Goal: Task Accomplishment & Management: Manage account settings

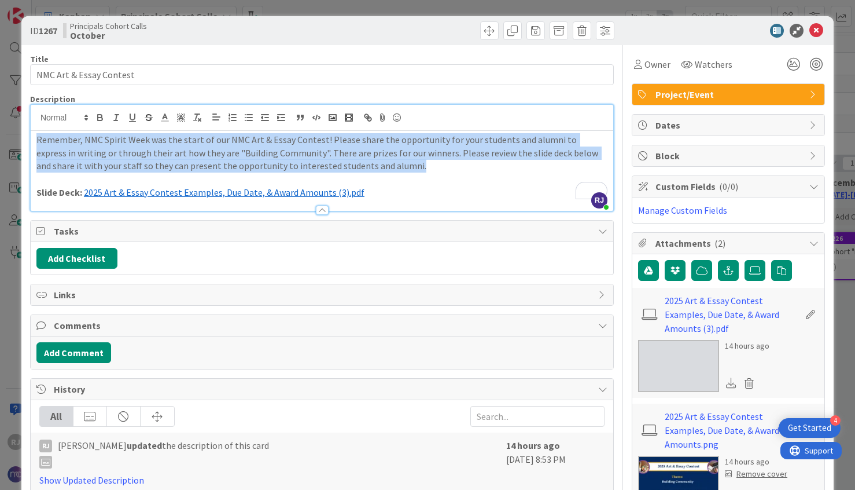
scroll to position [106, 171]
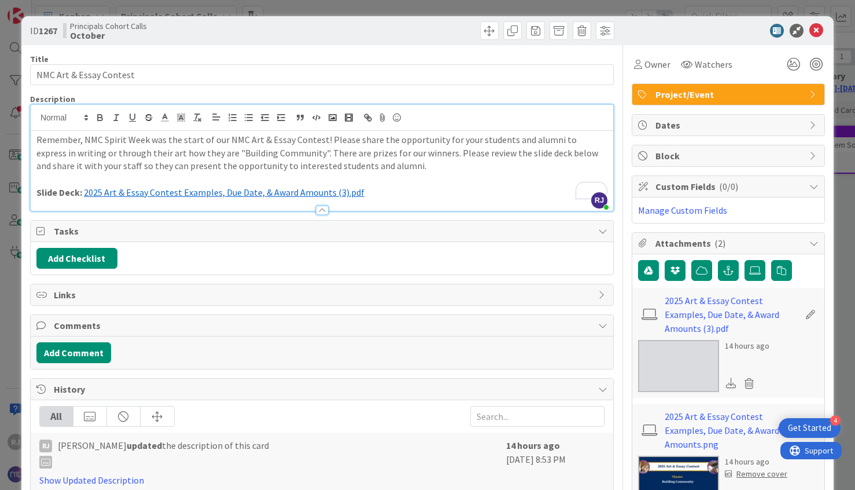
click at [555, 184] on p "To enrich screen reader interactions, please activate Accessibility in Grammarl…" at bounding box center [321, 178] width 571 height 13
click at [819, 28] on icon at bounding box center [817, 31] width 14 height 14
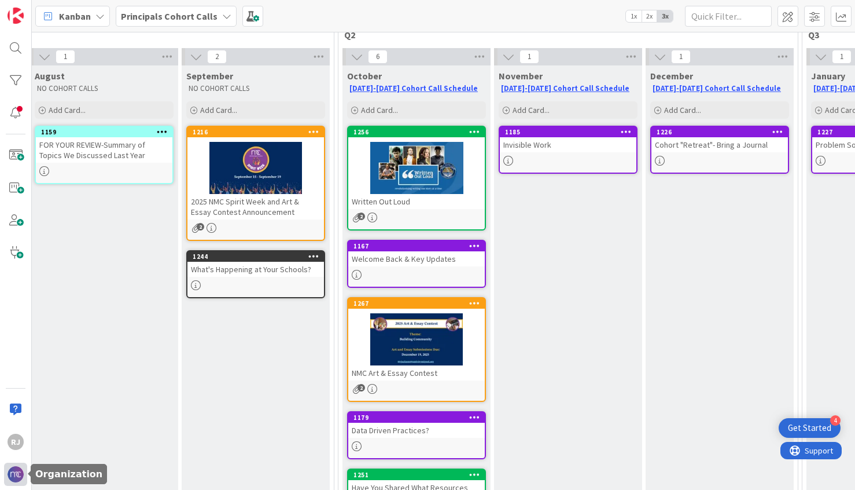
click at [18, 472] on img at bounding box center [16, 474] width 16 height 16
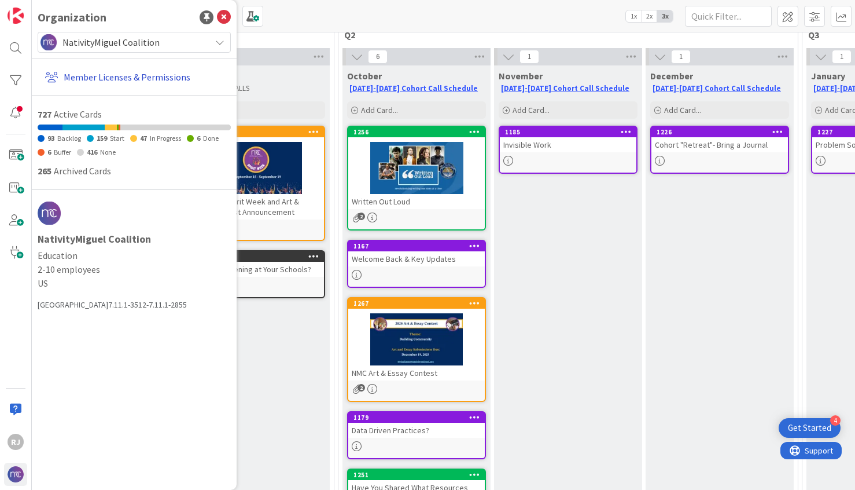
click at [122, 73] on link "Member Licenses & Permissions" at bounding box center [136, 77] width 190 height 21
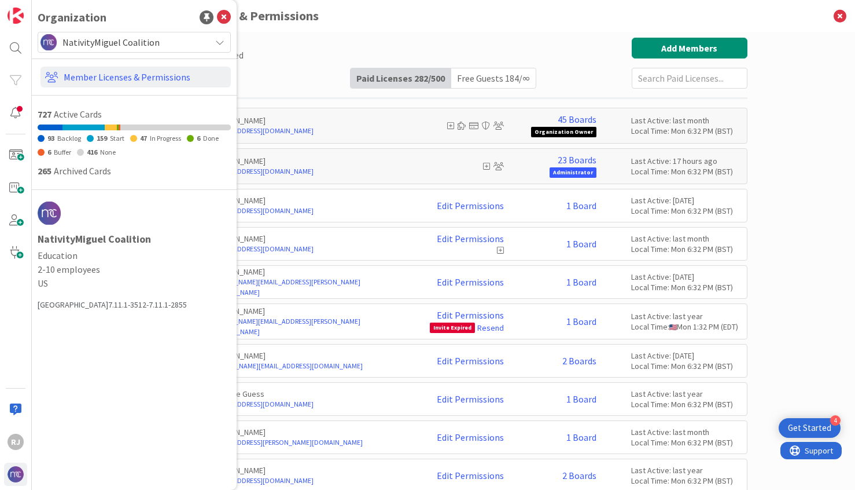
click at [277, 62] on div "Paid Available: 218 Free Available: Unlimited Name Paid Licenses 282 / 500 Free…" at bounding box center [444, 63] width 608 height 51
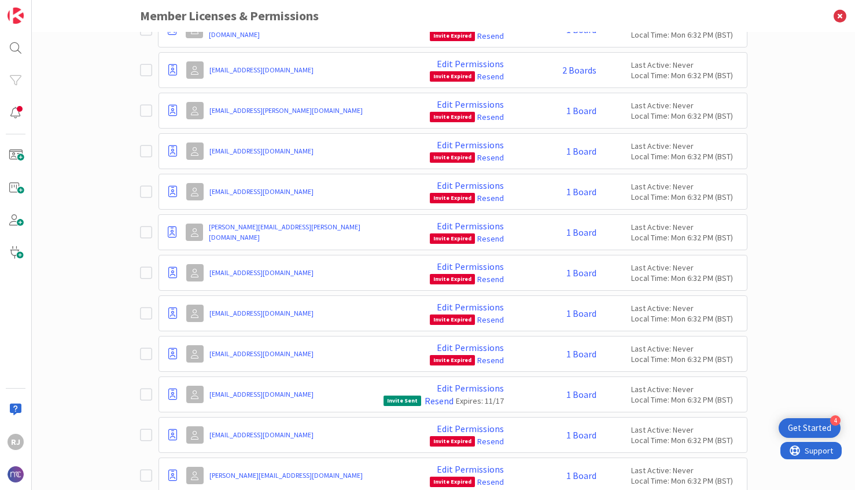
scroll to position [9472, 0]
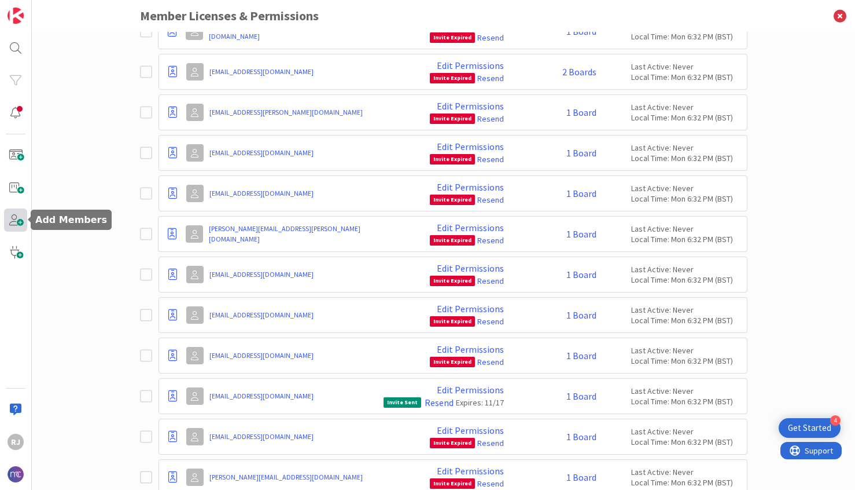
click at [16, 222] on span at bounding box center [15, 219] width 23 height 23
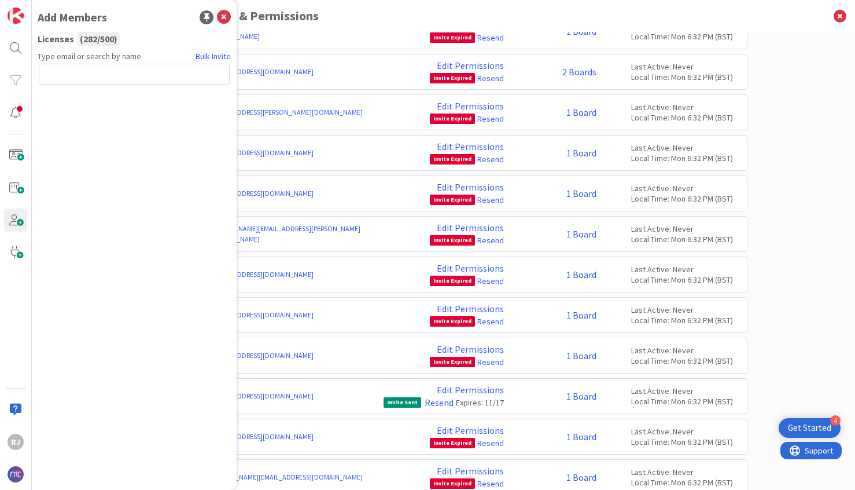
click at [117, 79] on input "text" at bounding box center [134, 74] width 191 height 21
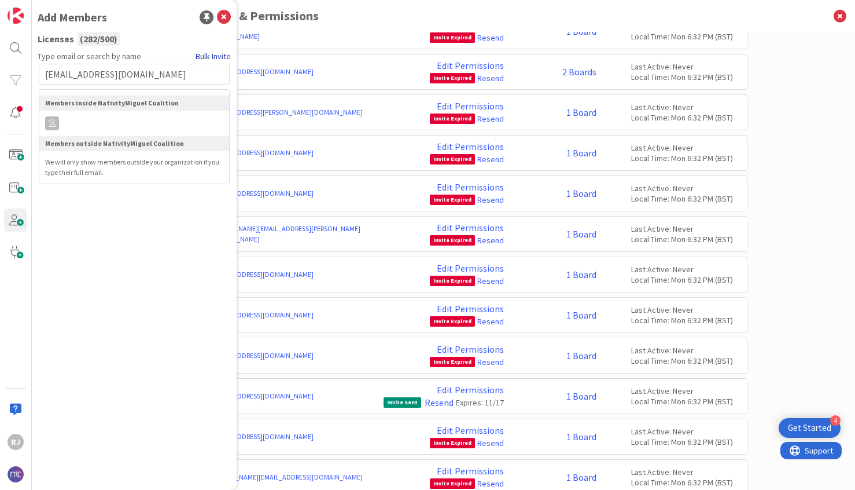
type input "[EMAIL_ADDRESS][DOMAIN_NAME]"
click at [214, 57] on link "Bulk Invite" at bounding box center [213, 56] width 35 height 12
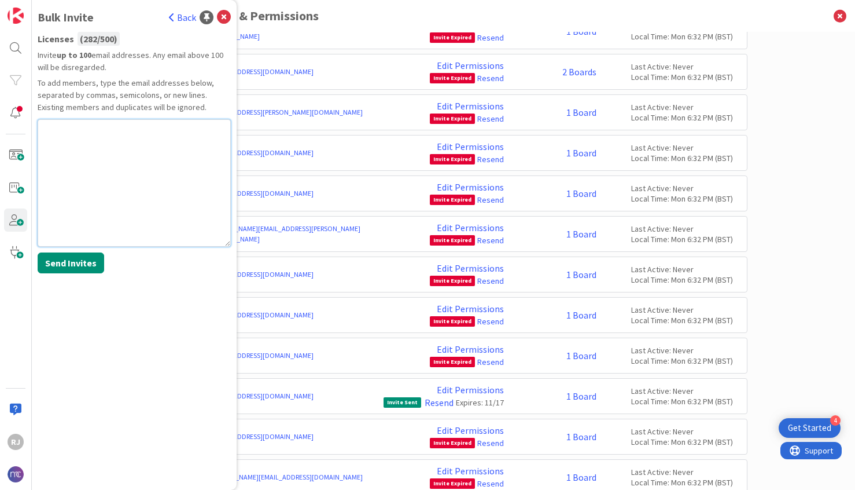
click at [47, 145] on textarea at bounding box center [134, 182] width 193 height 127
paste textarea "[EMAIL_ADDRESS][DOMAIN_NAME]"
type textarea "[EMAIL_ADDRESS][DOMAIN_NAME]"
click at [65, 269] on button "Send Invites" at bounding box center [71, 262] width 67 height 21
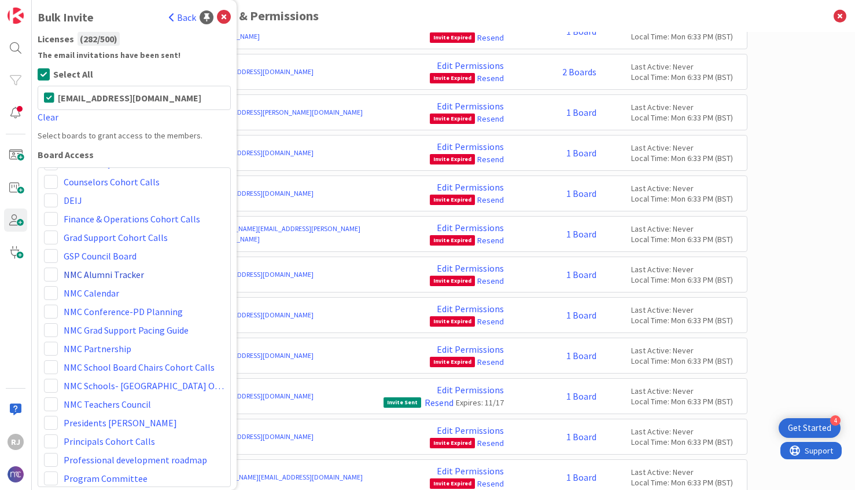
scroll to position [78, 0]
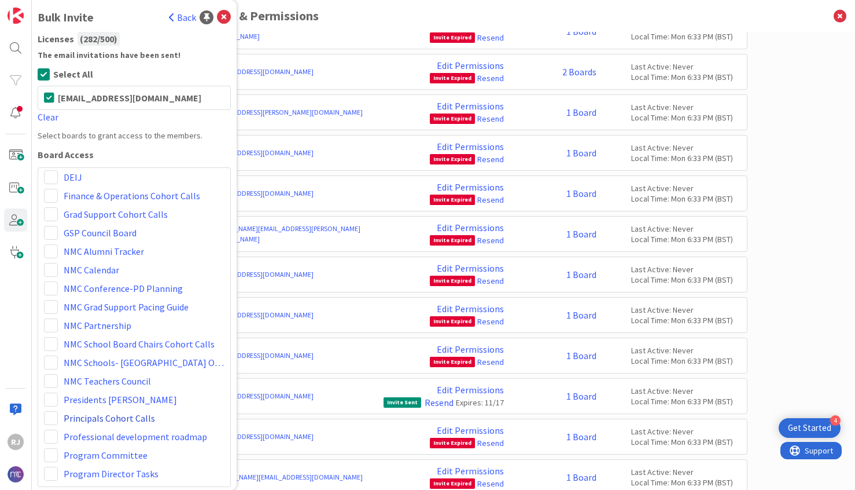
click at [101, 417] on link "Principals Cohort Calls" at bounding box center [109, 418] width 91 height 14
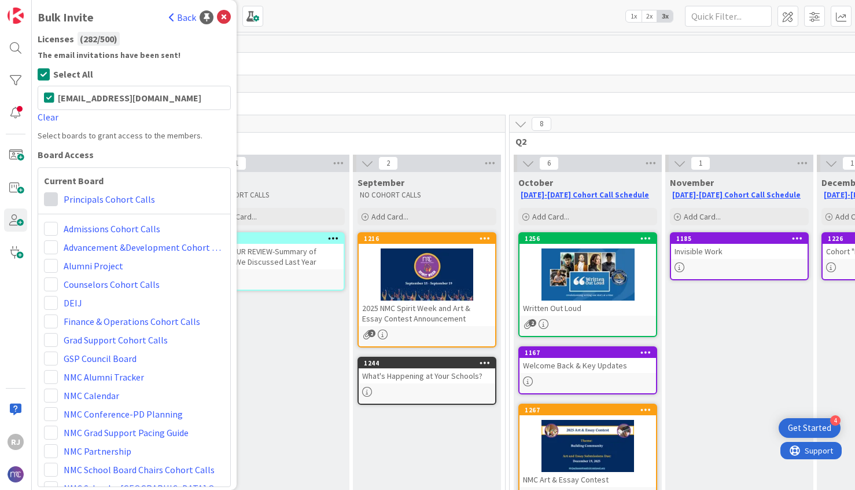
click at [48, 199] on span at bounding box center [51, 199] width 14 height 14
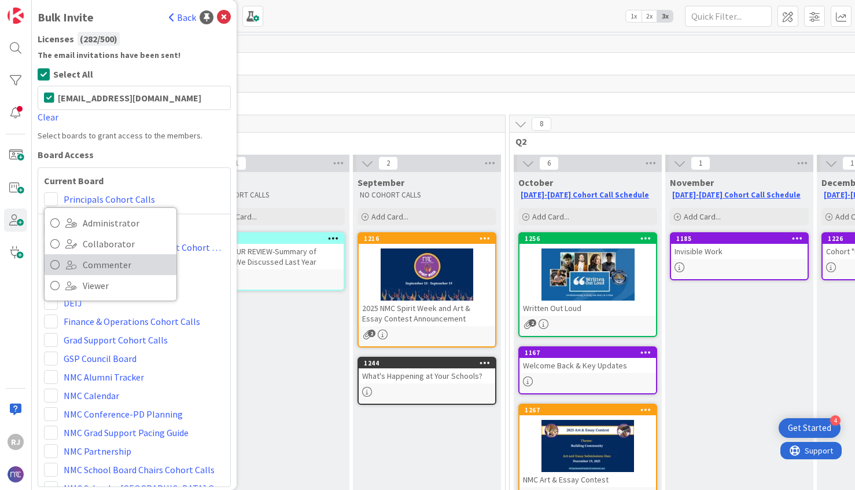
click at [69, 270] on link "Commenter" at bounding box center [111, 264] width 132 height 21
